Goal: Information Seeking & Learning: Learn about a topic

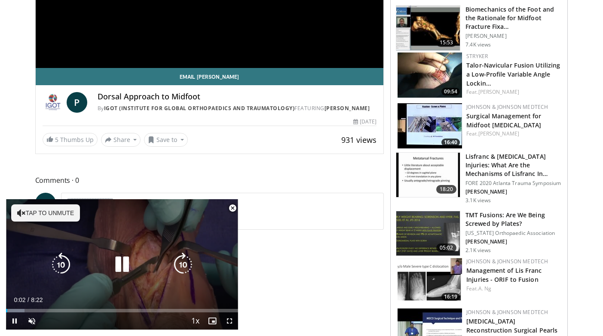
scroll to position [427, 0]
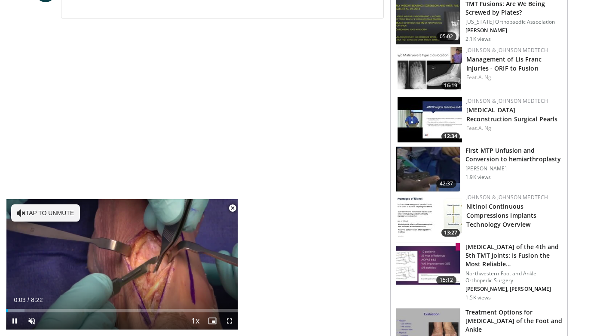
click at [234, 208] on span "Video Player" at bounding box center [232, 208] width 17 height 17
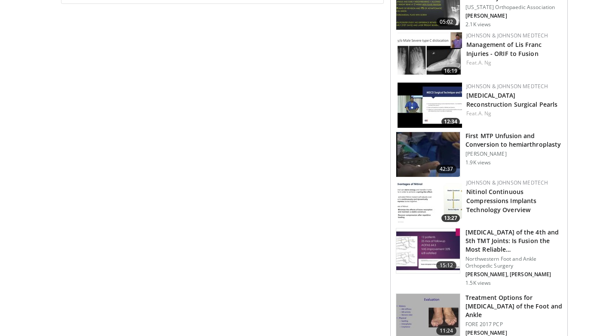
scroll to position [0, 0]
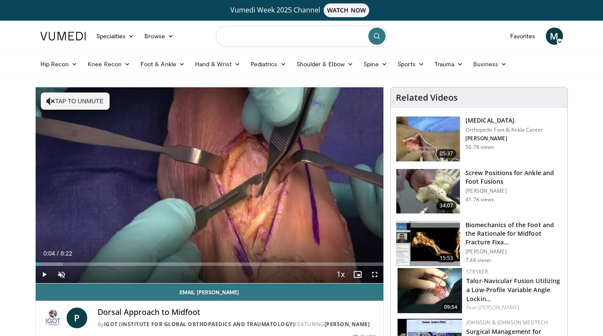
click at [244, 41] on input "Search topics, interventions" at bounding box center [302, 36] width 172 height 21
type input "**********"
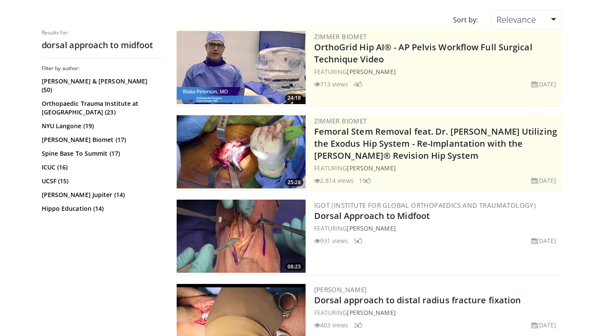
scroll to position [92, 0]
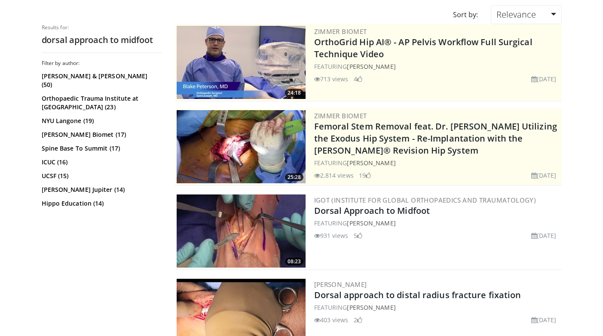
click at [252, 231] on img at bounding box center [241, 230] width 129 height 73
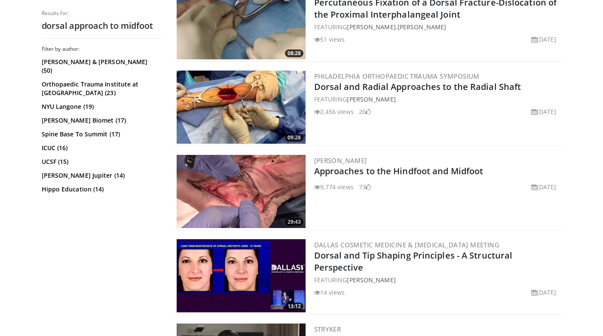
scroll to position [554, 0]
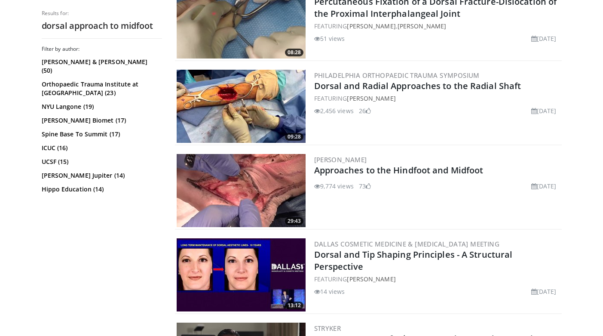
click at [256, 194] on img at bounding box center [241, 190] width 129 height 73
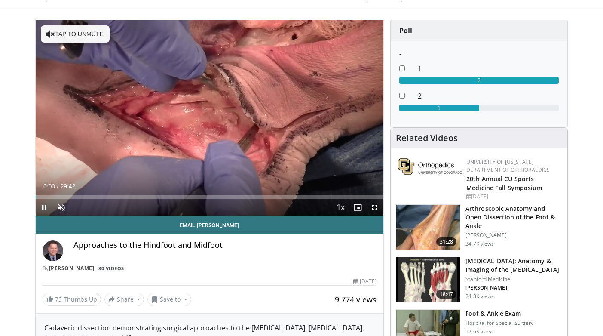
scroll to position [68, 0]
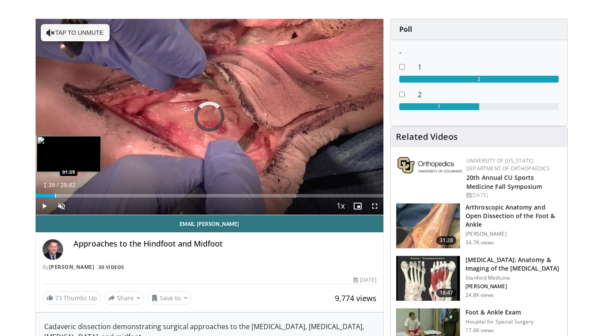
click at [55, 195] on div "Progress Bar" at bounding box center [55, 195] width 1 height 3
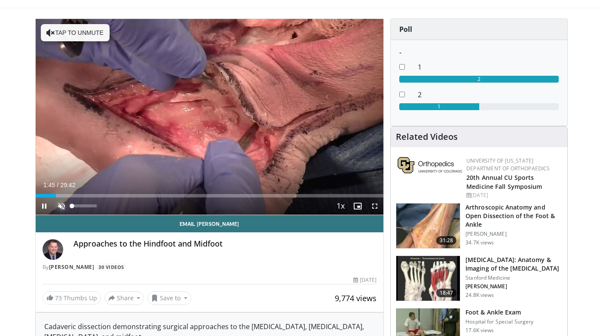
click at [58, 205] on span "Video Player" at bounding box center [61, 205] width 17 height 17
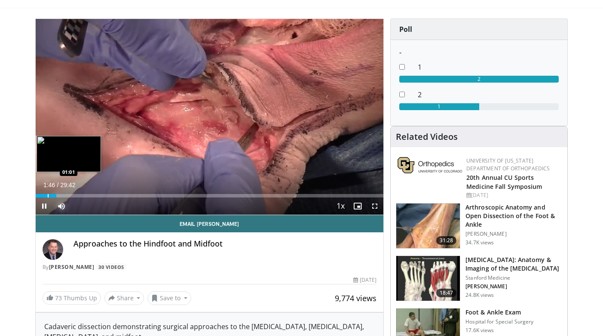
click at [48, 196] on div "Progress Bar" at bounding box center [48, 195] width 1 height 3
click at [75, 197] on div "Progress Bar" at bounding box center [75, 195] width 1 height 3
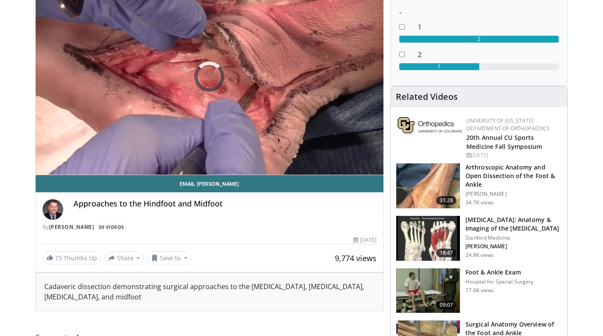
scroll to position [108, 0]
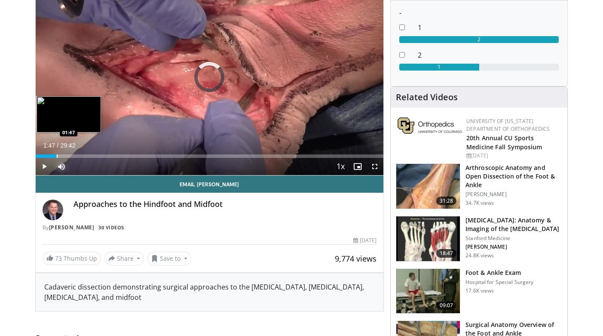
click at [57, 157] on div "Progress Bar" at bounding box center [57, 155] width 1 height 3
click at [47, 155] on div "Progress Bar" at bounding box center [47, 155] width 1 height 3
click at [43, 156] on div "Progress Bar" at bounding box center [43, 155] width 1 height 3
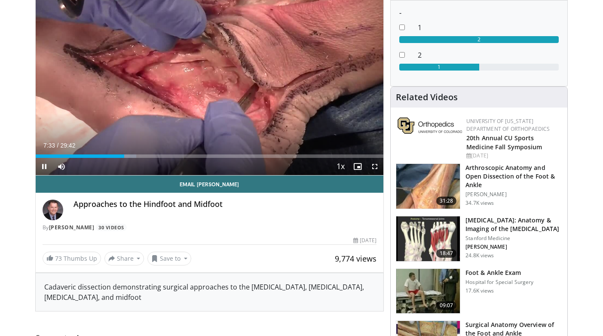
click at [167, 160] on div "Current Time 7:33 / Duration 29:42 Pause Skip Backward Skip Forward Mute Loaded…" at bounding box center [210, 166] width 348 height 17
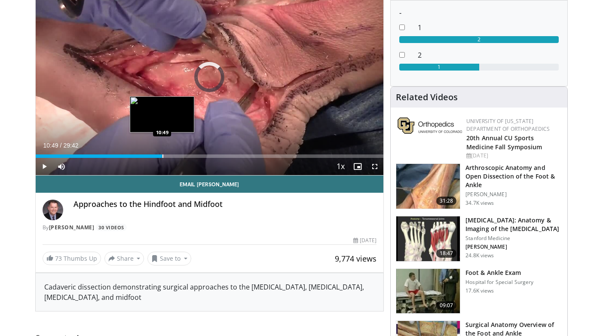
click at [163, 157] on div "Progress Bar" at bounding box center [163, 155] width 1 height 3
click at [172, 157] on div "Progress Bar" at bounding box center [172, 155] width 1 height 3
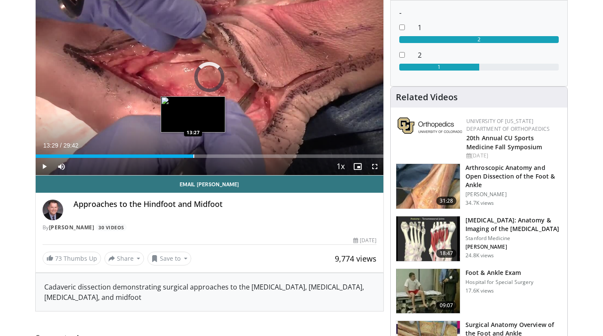
click at [194, 157] on div "Progress Bar" at bounding box center [194, 155] width 1 height 3
click at [209, 157] on div "Progress Bar" at bounding box center [209, 155] width 1 height 3
click at [200, 154] on div "Loaded : 53.36% 14:51 14:02" at bounding box center [210, 154] width 348 height 8
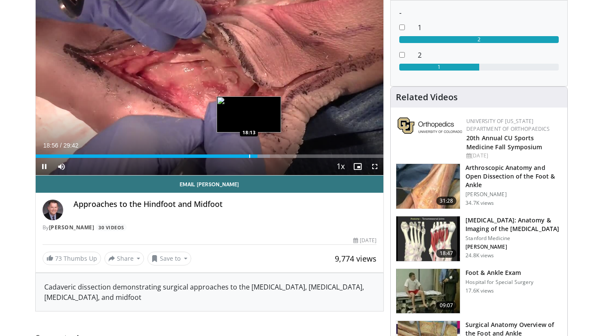
click at [249, 157] on div "Progress Bar" at bounding box center [249, 155] width 1 height 3
click at [240, 157] on div "Progress Bar" at bounding box center [240, 155] width 1 height 3
click at [231, 157] on div "Progress Bar" at bounding box center [231, 155] width 1 height 3
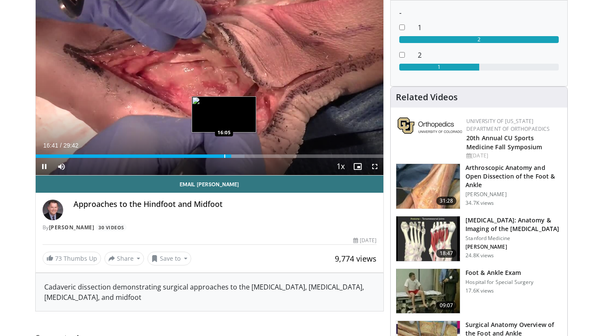
click at [224, 157] on video-js "**********" at bounding box center [210, 77] width 348 height 196
click at [213, 158] on div "Current Time 16:43 / Duration 29:42 Pause Skip Backward Skip Forward Mute Loade…" at bounding box center [210, 166] width 348 height 17
click at [206, 154] on div "Loaded : 60.10% 16:44 14:31" at bounding box center [210, 154] width 348 height 8
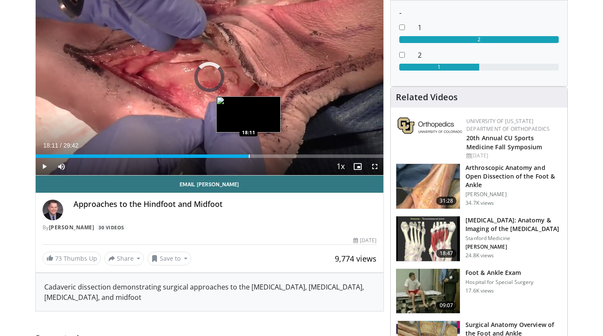
click at [249, 156] on div "Progress Bar" at bounding box center [249, 155] width 1 height 3
click at [261, 153] on div "Loaded : 65.13% 18:12 19:15" at bounding box center [210, 154] width 348 height 8
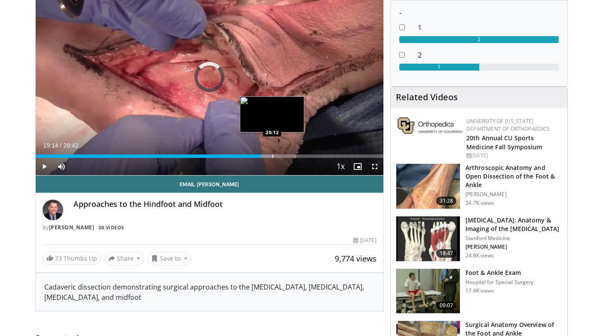
click at [273, 154] on div "Progress Bar" at bounding box center [273, 155] width 1 height 3
click at [289, 154] on div "Progress Bar" at bounding box center [289, 155] width 1 height 3
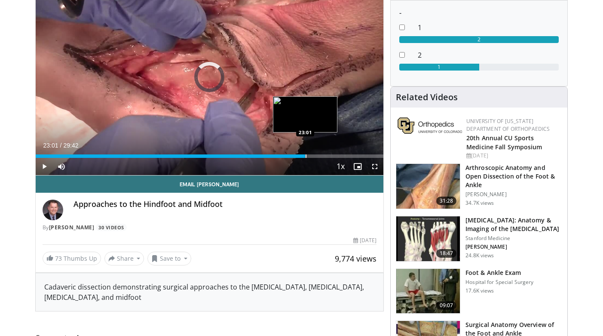
click at [306, 154] on div "Progress Bar" at bounding box center [306, 155] width 1 height 3
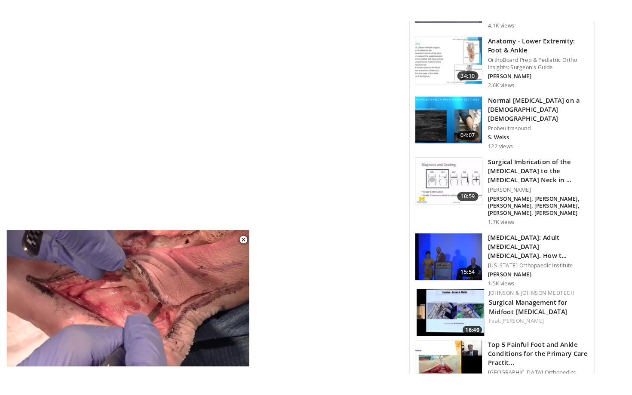
scroll to position [998, 0]
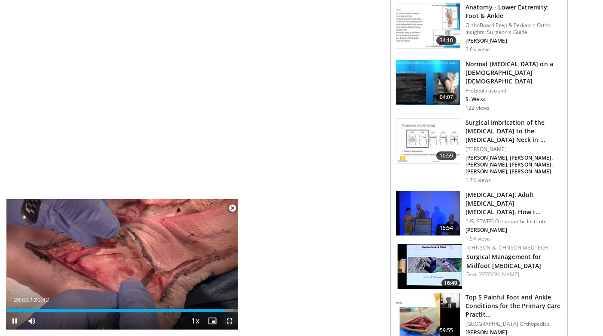
click at [230, 318] on span "Video Player" at bounding box center [229, 320] width 17 height 17
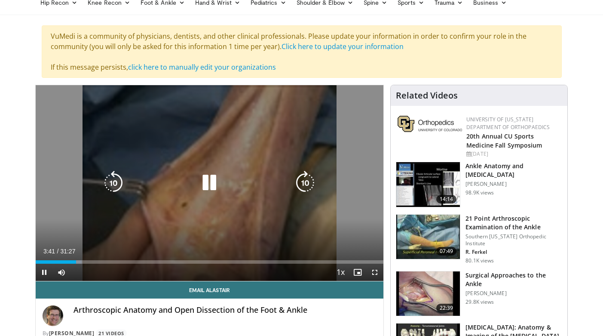
scroll to position [83, 0]
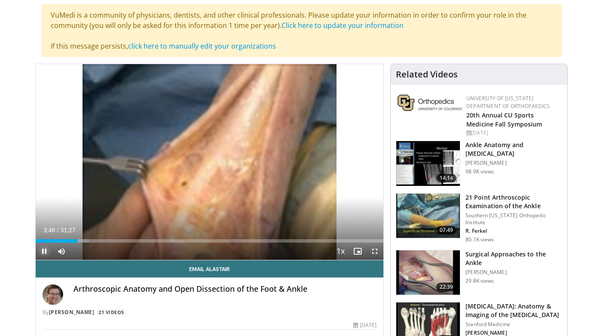
click at [43, 250] on span "Video Player" at bounding box center [44, 251] width 17 height 17
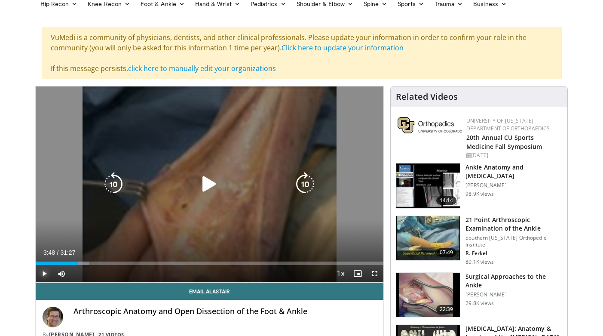
scroll to position [57, 0]
